Goal: Check status: Check status

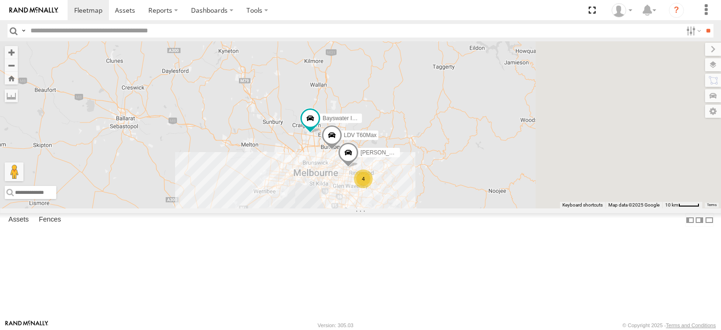
drag, startPoint x: 547, startPoint y: 202, endPoint x: 445, endPoint y: 118, distance: 131.8
click at [445, 118] on div "[PERSON_NAME] FRR Bayswater Isuzu FRR LDV T60Max [PERSON_NAME] BMW Westside UD 4" at bounding box center [360, 124] width 721 height 167
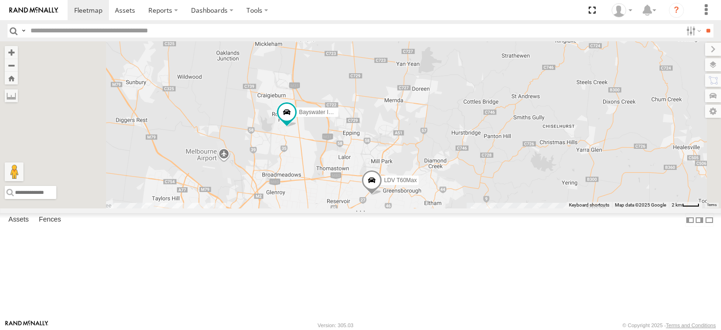
drag, startPoint x: 472, startPoint y: 247, endPoint x: 497, endPoint y: 179, distance: 72.2
click at [497, 179] on div "[PERSON_NAME] FRR Bayswater Isuzu FRR LDV T60Max [PERSON_NAME] BMW Westside UD" at bounding box center [360, 124] width 721 height 167
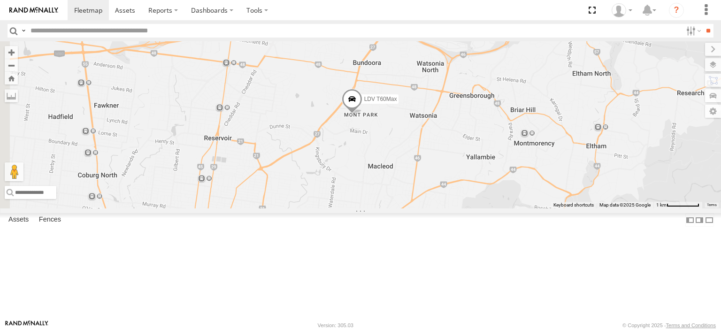
drag, startPoint x: 484, startPoint y: 269, endPoint x: 539, endPoint y: 169, distance: 114.1
click at [539, 169] on div "[PERSON_NAME] FRR Bayswater Isuzu FRR LDV T60Max [PERSON_NAME] BMW Westside UD" at bounding box center [360, 124] width 721 height 167
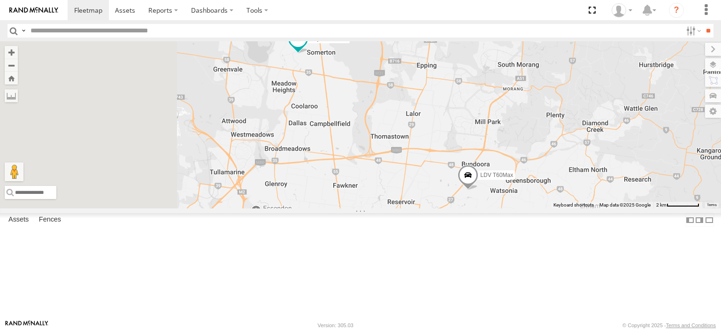
drag, startPoint x: 345, startPoint y: 145, endPoint x: 544, endPoint y: 294, distance: 249.6
click at [544, 209] on div "[PERSON_NAME] FRR Bayswater Isuzu FRR LDV T60Max [PERSON_NAME] BMW Westside UD" at bounding box center [360, 124] width 721 height 167
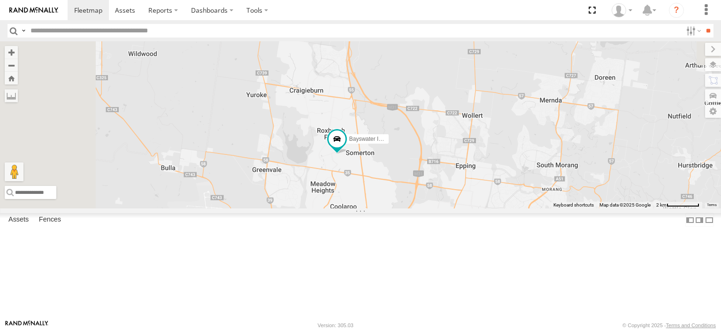
drag, startPoint x: 455, startPoint y: 204, endPoint x: 458, endPoint y: 262, distance: 57.9
click at [456, 209] on div "[PERSON_NAME] FRR Bayswater Isuzu FRR LDV T60Max [PERSON_NAME] BMW Westside UD" at bounding box center [360, 124] width 721 height 167
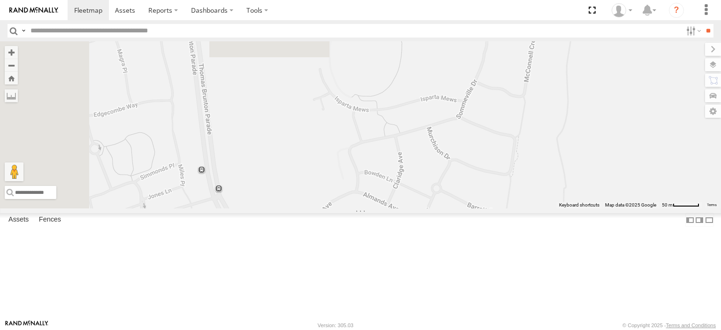
drag, startPoint x: 443, startPoint y: 99, endPoint x: 454, endPoint y: 259, distance: 160.1
click at [453, 209] on div "[PERSON_NAME] FRR Bayswater Isuzu FRR LDV T60Max [PERSON_NAME] BMW Westside UD" at bounding box center [360, 124] width 721 height 167
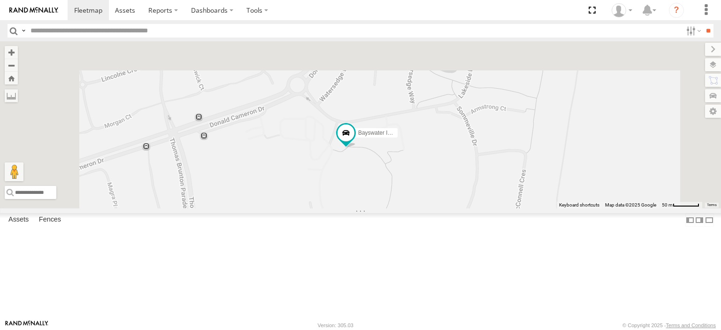
drag, startPoint x: 465, startPoint y: 137, endPoint x: 454, endPoint y: 242, distance: 105.3
click at [454, 209] on div "[PERSON_NAME] FRR Bayswater Isuzu FRR LDV T60Max [PERSON_NAME] BMW Westside UD" at bounding box center [360, 124] width 721 height 167
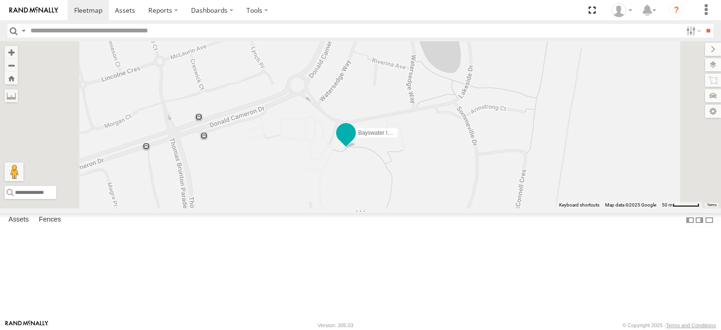
click at [355, 141] on span at bounding box center [346, 132] width 17 height 17
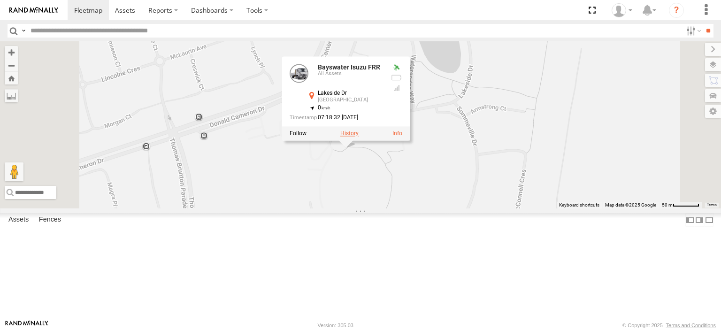
click at [359, 137] on label at bounding box center [350, 134] width 18 height 7
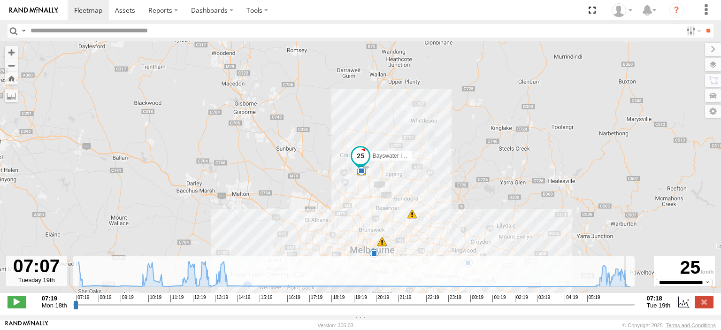
drag, startPoint x: 76, startPoint y: 311, endPoint x: 628, endPoint y: 321, distance: 552.0
click at [628, 309] on input "range" at bounding box center [354, 304] width 562 height 9
click at [17, 306] on span at bounding box center [17, 302] width 19 height 12
type input "**********"
click at [17, 306] on span at bounding box center [17, 302] width 19 height 12
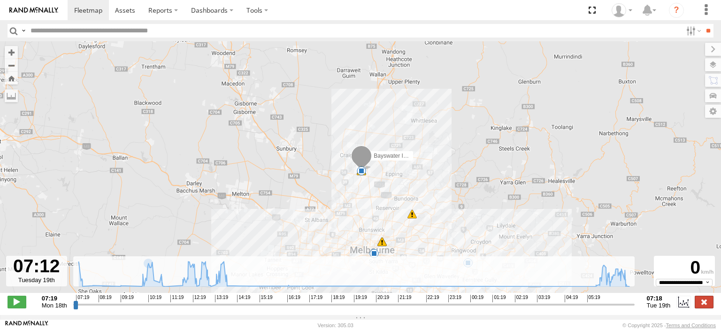
click at [707, 302] on label at bounding box center [704, 302] width 19 height 12
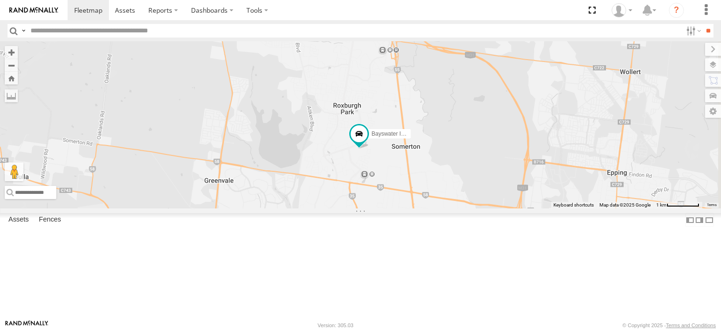
drag, startPoint x: 592, startPoint y: 258, endPoint x: 522, endPoint y: 213, distance: 83.3
click at [522, 209] on div "Bayswater Isuzu FRR" at bounding box center [360, 124] width 721 height 167
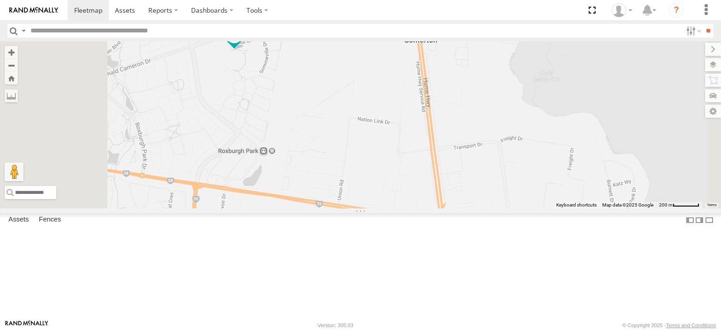
drag, startPoint x: 488, startPoint y: 249, endPoint x: 493, endPoint y: 152, distance: 97.4
click at [493, 152] on div "Bayswater Isuzu FRR" at bounding box center [360, 124] width 721 height 167
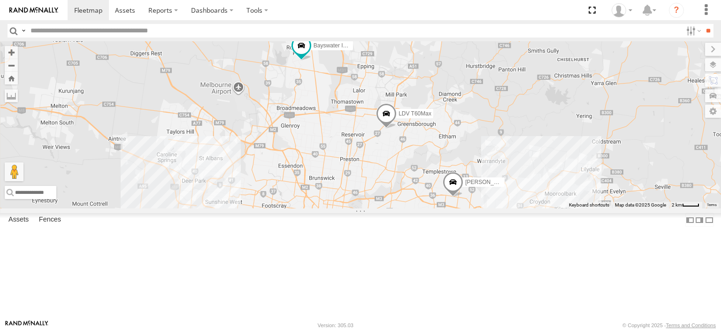
drag, startPoint x: 558, startPoint y: 229, endPoint x: 491, endPoint y: 152, distance: 101.6
click at [491, 152] on div "Bayswater Isuzu FRR LDV T60Max [PERSON_NAME] BMW" at bounding box center [360, 124] width 721 height 167
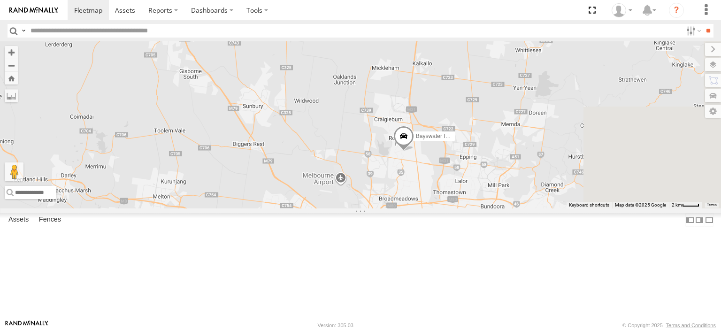
drag, startPoint x: 663, startPoint y: 253, endPoint x: 498, endPoint y: 199, distance: 173.3
click at [498, 199] on div "[PERSON_NAME] FRR Bayswater Isuzu FRR LDV T60Max [PERSON_NAME] BMW Westside UD" at bounding box center [360, 124] width 721 height 167
